Goal: Task Accomplishment & Management: Use online tool/utility

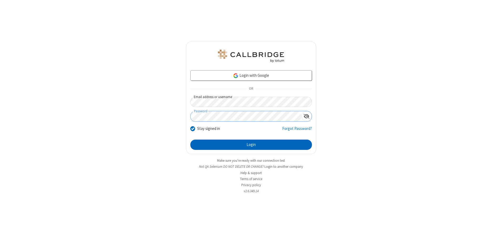
click at [251, 144] on button "Login" at bounding box center [251, 144] width 122 height 10
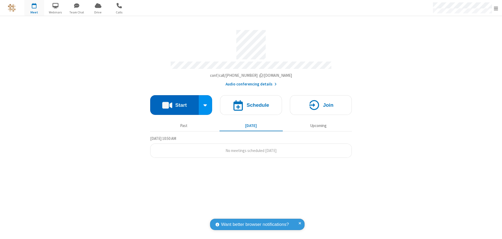
click at [174, 103] on button "Start" at bounding box center [174, 105] width 49 height 20
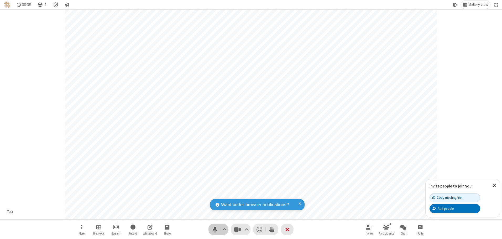
click at [215, 229] on span "Mute (Alt+A)" at bounding box center [215, 229] width 8 height 8
click at [215, 229] on span "Unmute (Alt+A)" at bounding box center [215, 229] width 8 height 8
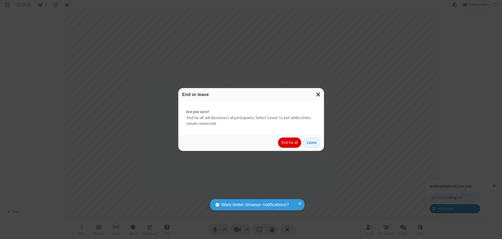
click at [290, 142] on button "End for all" at bounding box center [289, 142] width 23 height 10
